Goal: Information Seeking & Learning: Learn about a topic

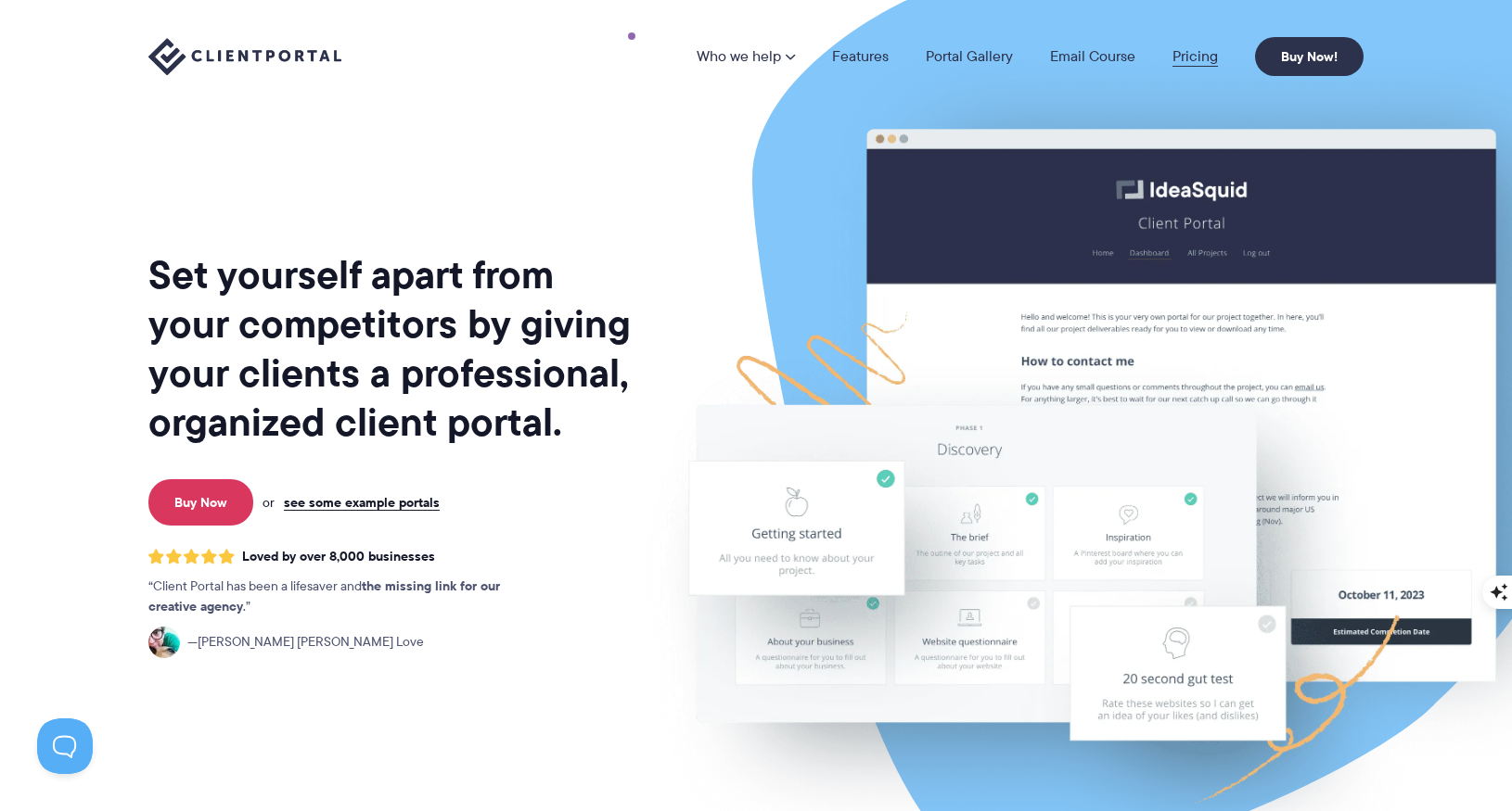
click at [1195, 55] on link "Pricing" at bounding box center [1195, 56] width 46 height 15
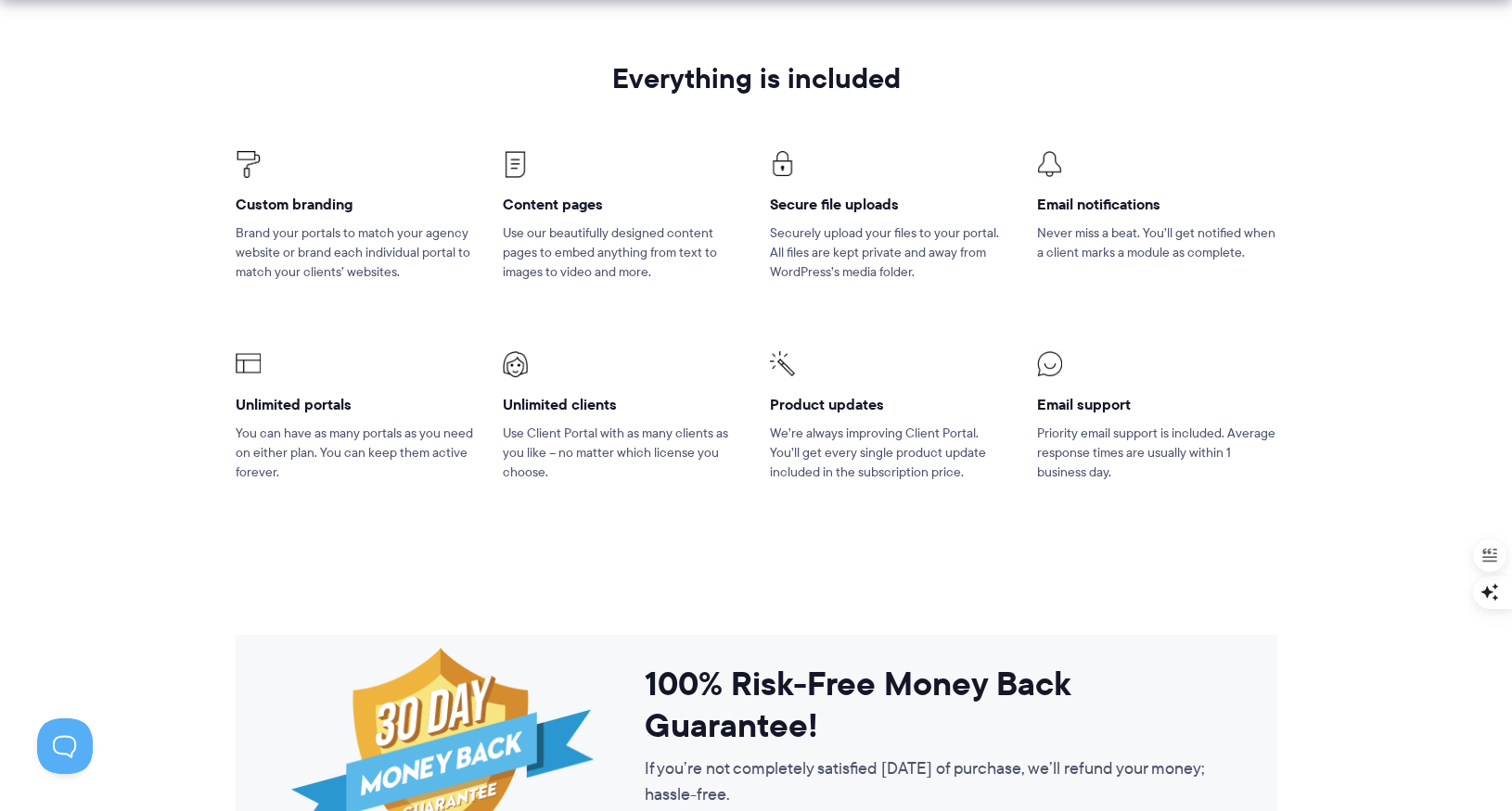
scroll to position [1249, 0]
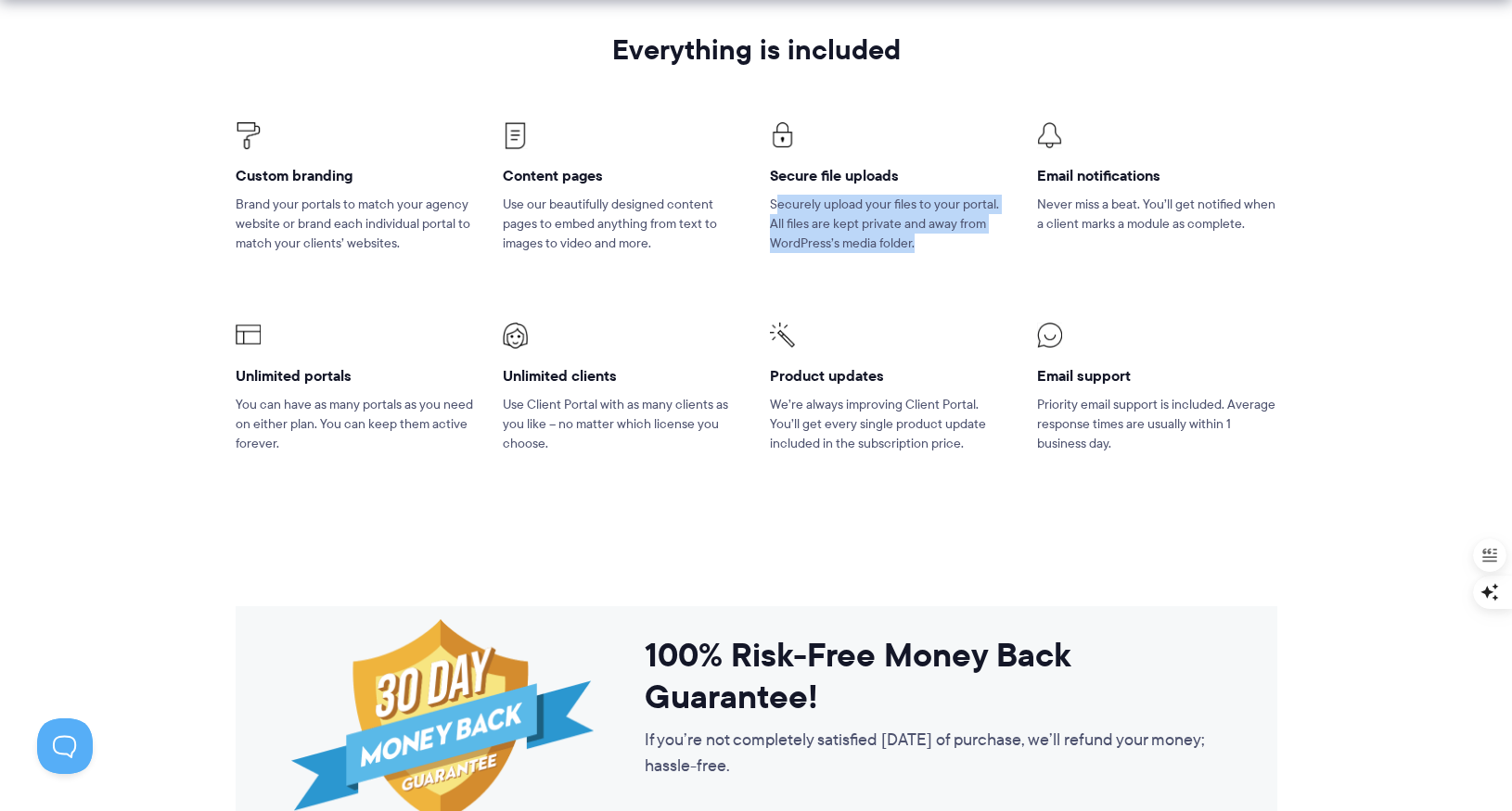
drag, startPoint x: 777, startPoint y: 208, endPoint x: 912, endPoint y: 248, distance: 140.8
click at [912, 248] on p "Securely upload your files to your portal. All files are kept private and away …" at bounding box center [890, 224] width 239 height 58
click at [831, 398] on p "We’re always improving Client Portal. You’ll get every single product update in…" at bounding box center [890, 423] width 239 height 58
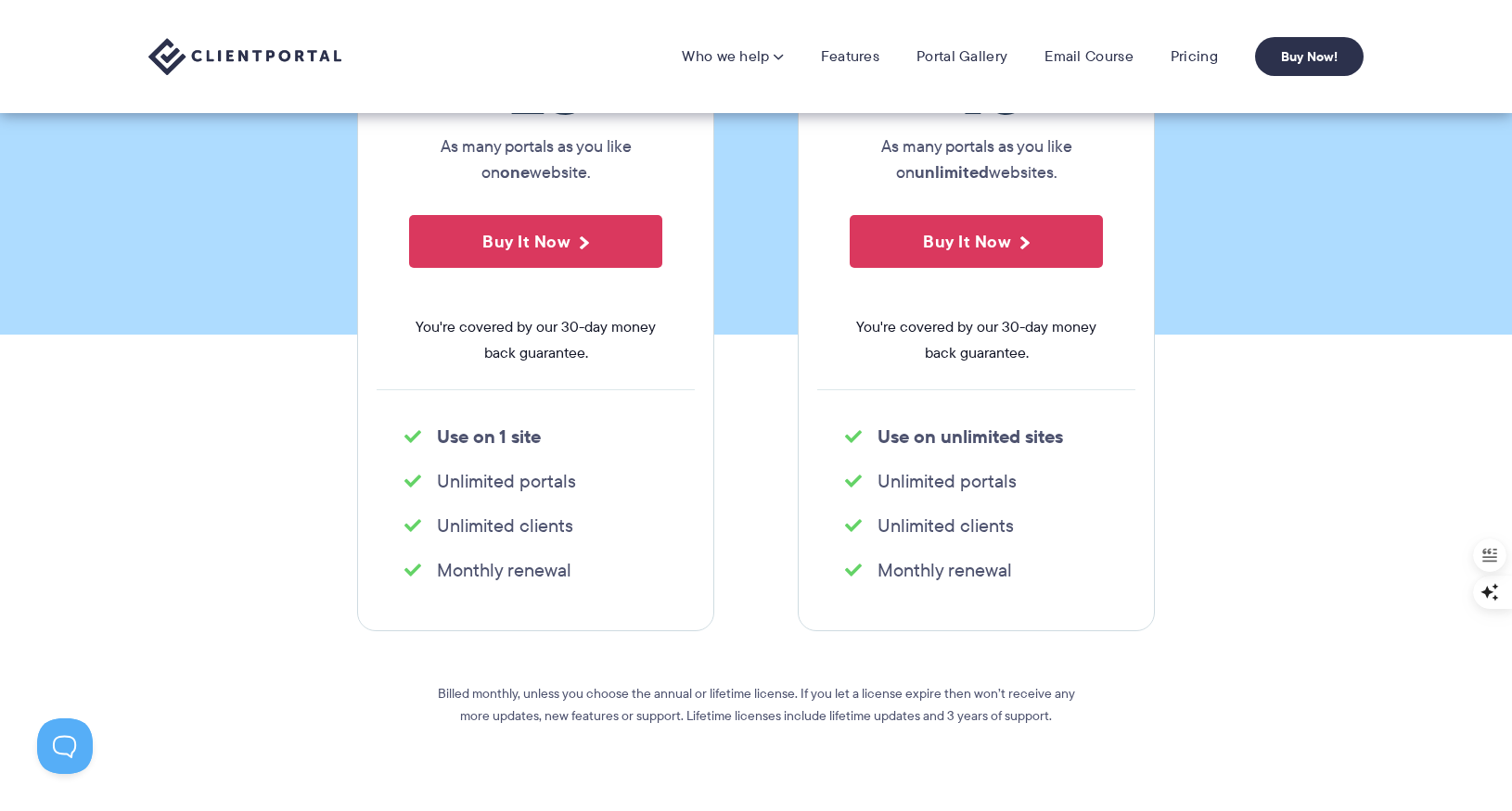
scroll to position [294, 0]
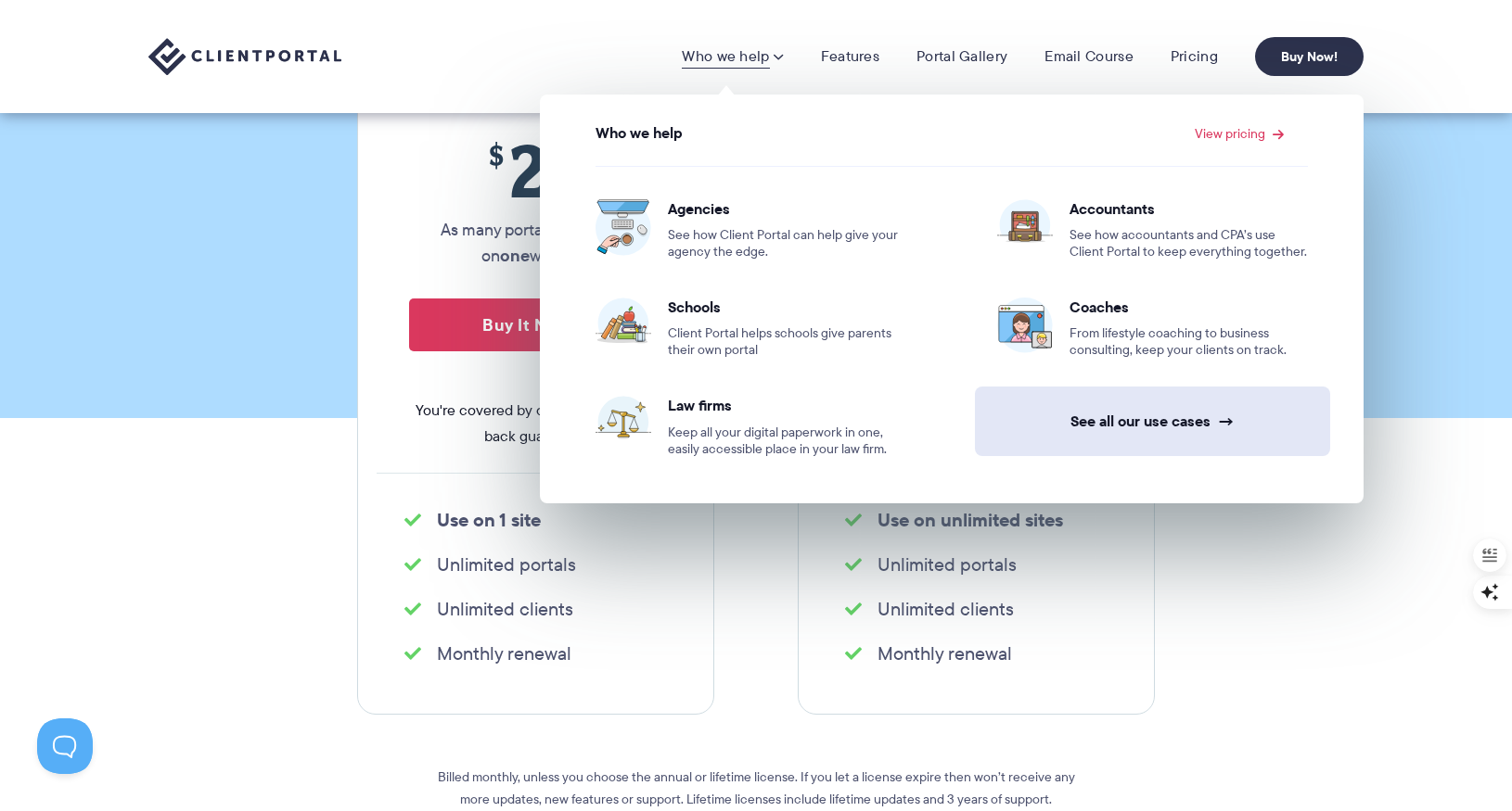
click at [1112, 423] on link "See all our use cases →" at bounding box center [1152, 421] width 355 height 69
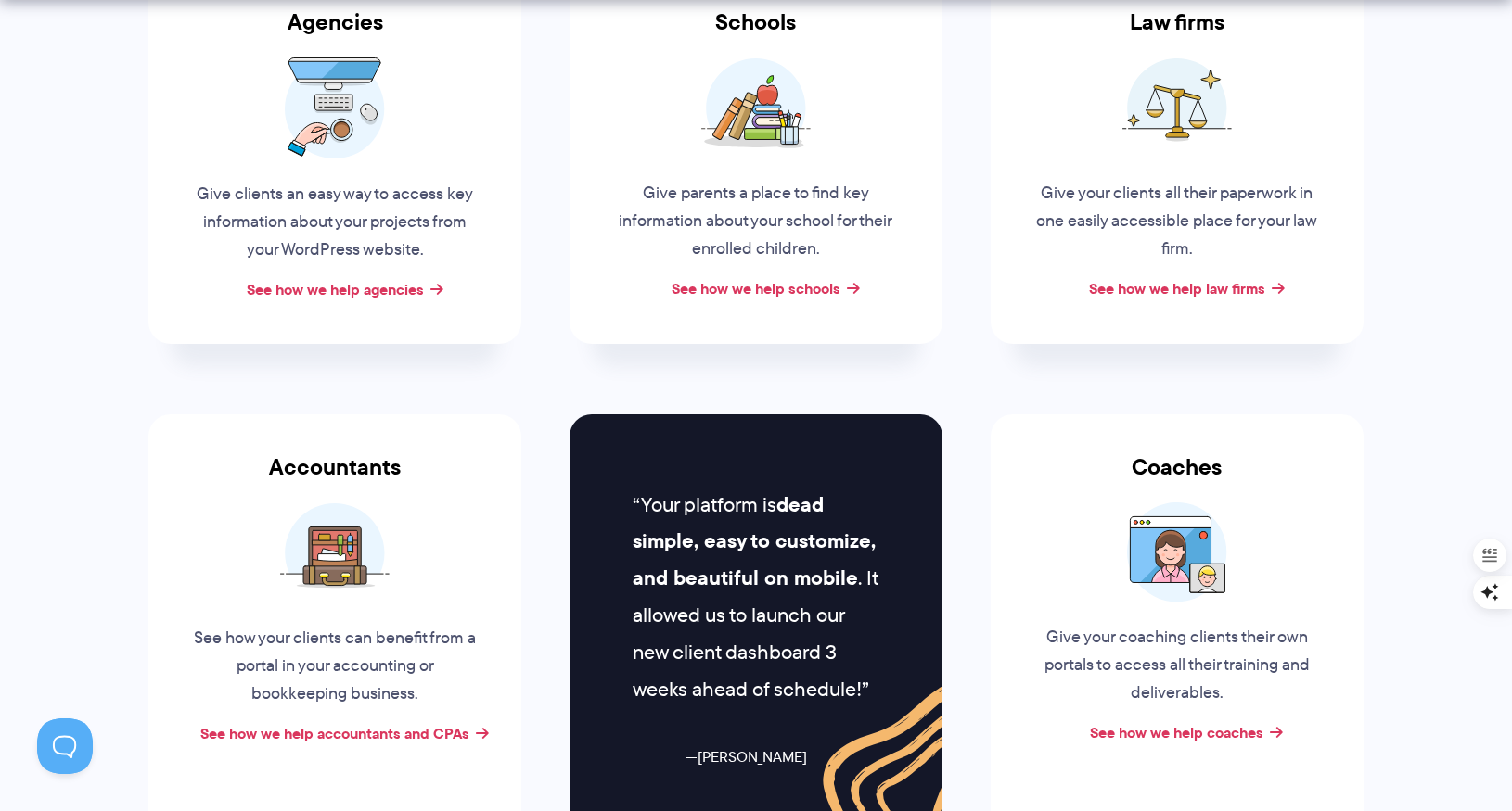
scroll to position [481, 0]
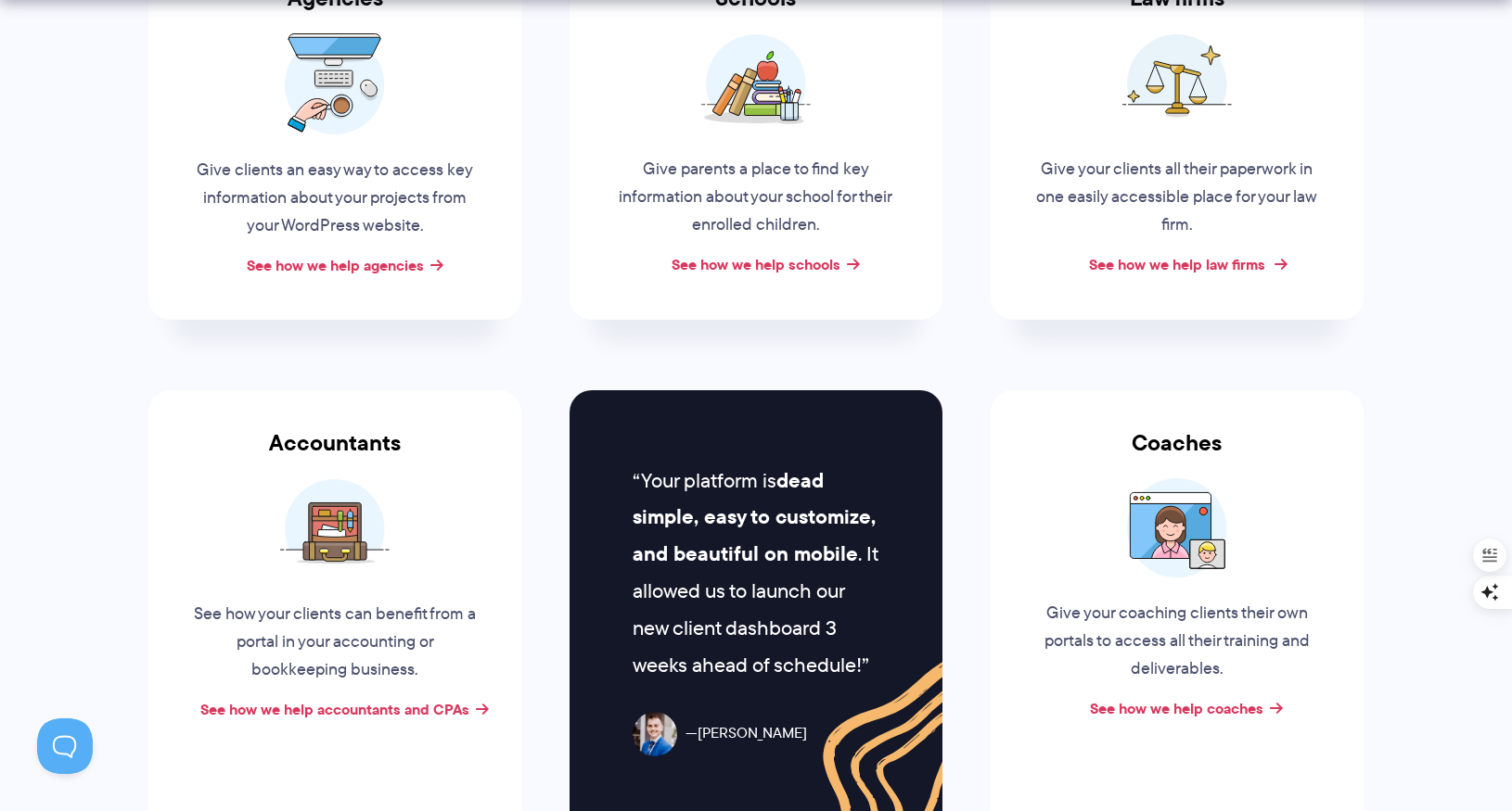
click at [1157, 266] on link "See how we help law firms" at bounding box center [1177, 264] width 176 height 22
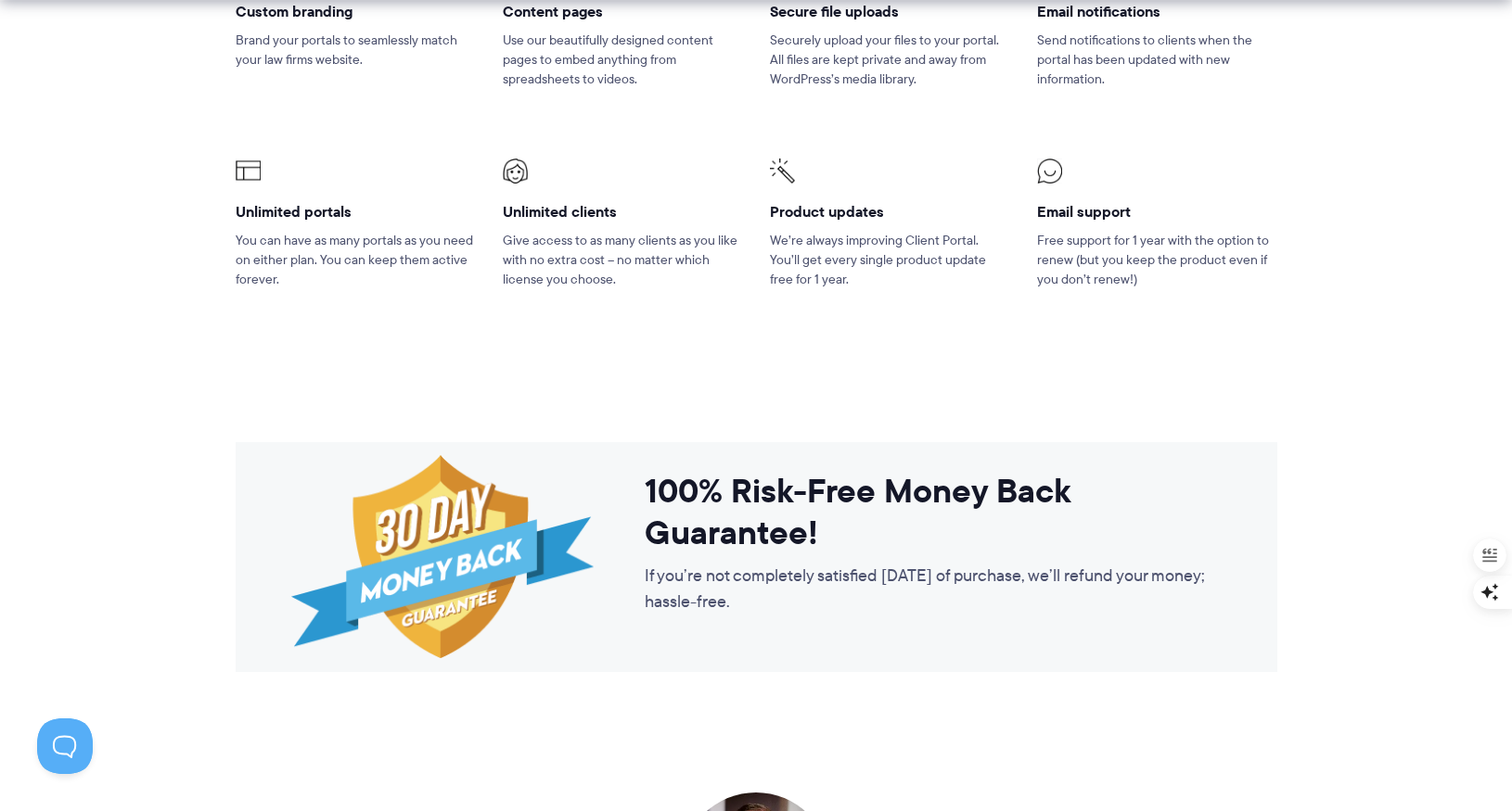
scroll to position [2748, 0]
